Goal: Task Accomplishment & Management: Use online tool/utility

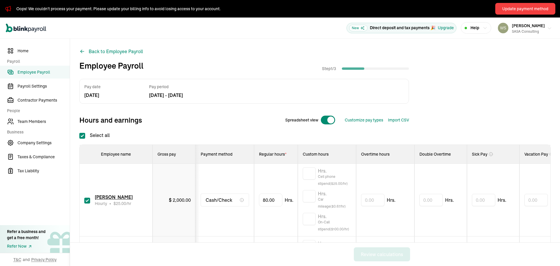
click at [538, 27] on span "[PERSON_NAME]" at bounding box center [528, 25] width 33 height 5
